Goal: Transaction & Acquisition: Purchase product/service

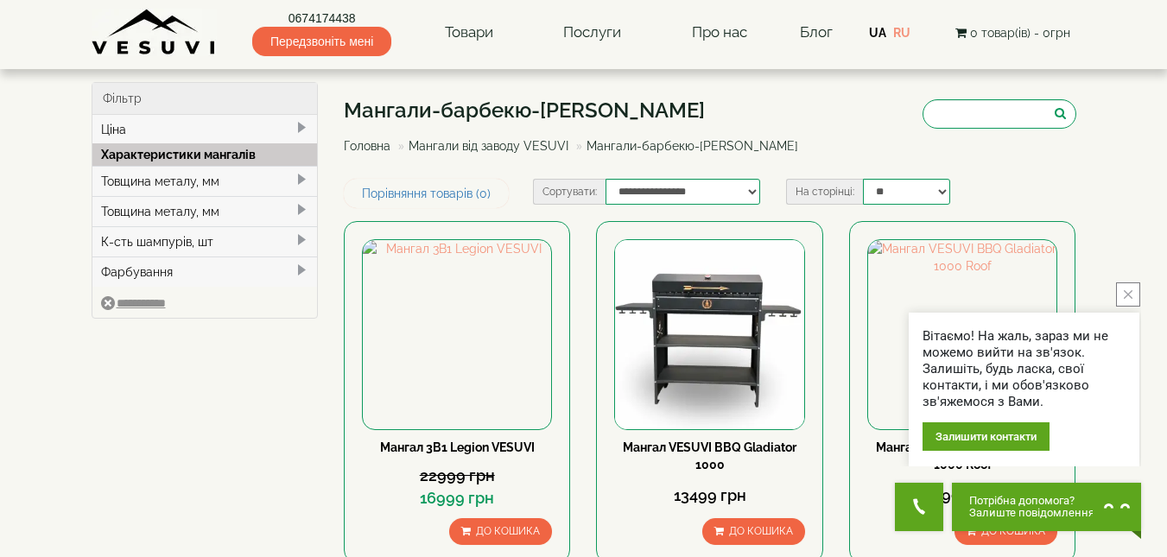
click at [458, 149] on link "Мангали від заводу VESUVI" at bounding box center [488, 146] width 160 height 14
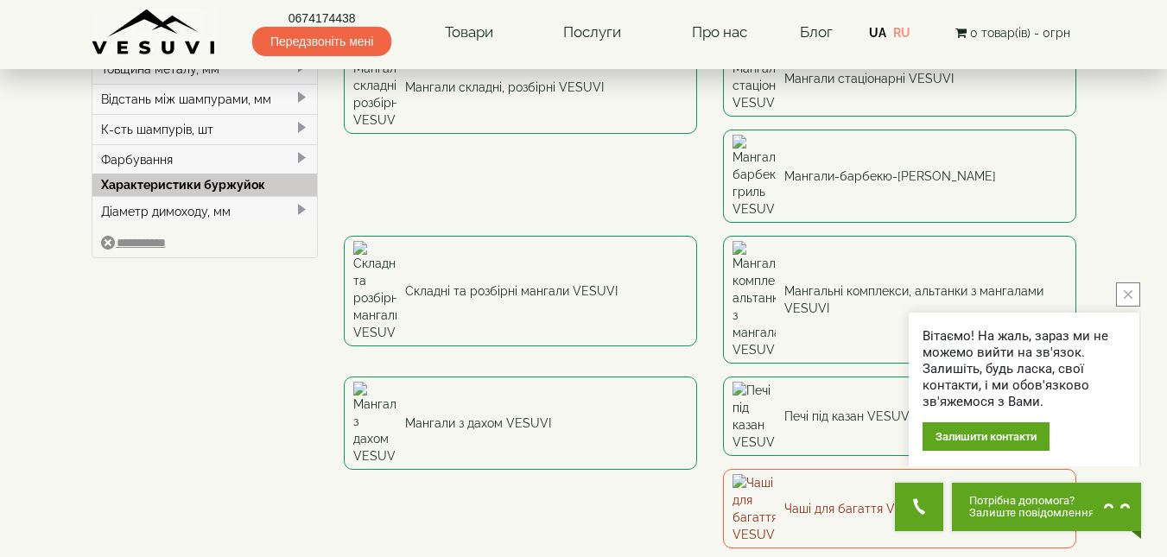
scroll to position [259, 0]
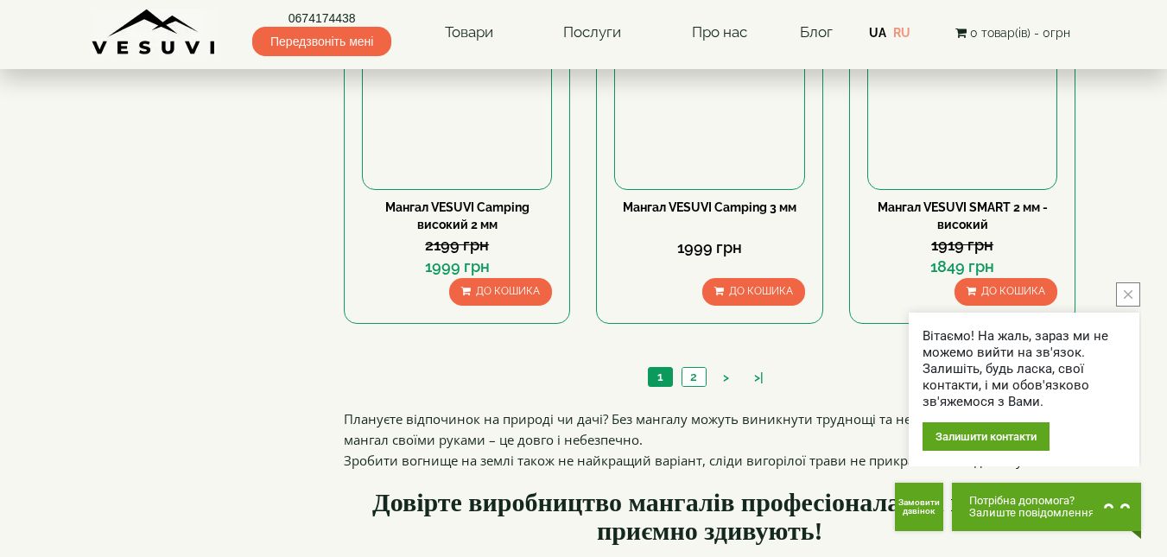
scroll to position [1813, 0]
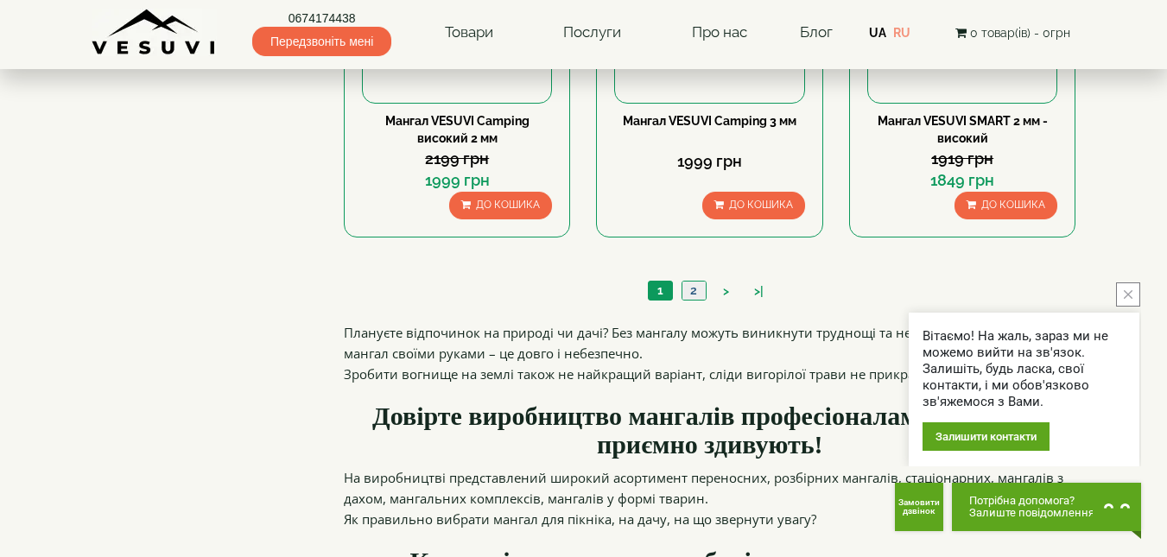
click at [688, 294] on link "2" at bounding box center [693, 290] width 24 height 18
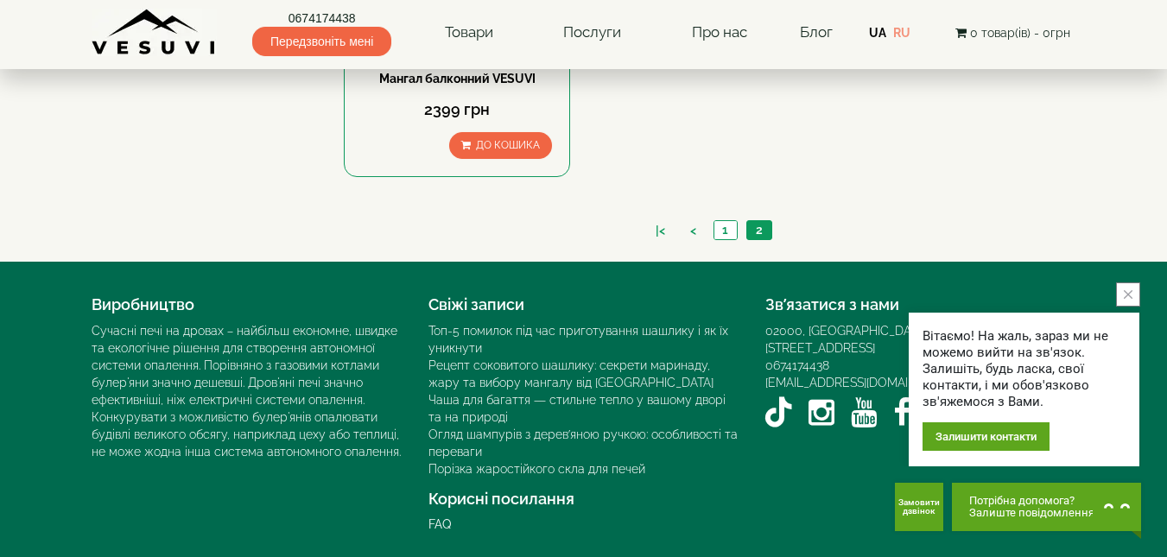
scroll to position [1456, 0]
